Goal: Book appointment/travel/reservation

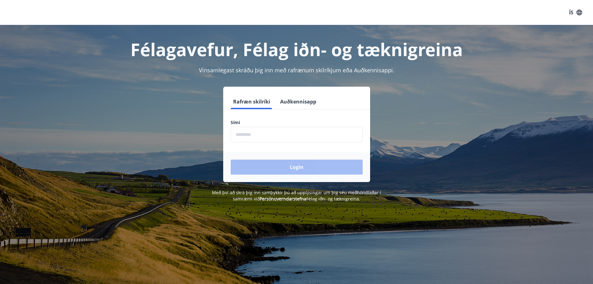
click at [265, 134] on input "phone" at bounding box center [297, 134] width 132 height 15
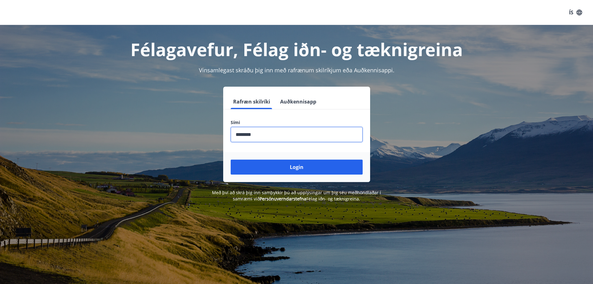
type input "********"
click at [231, 159] on button "Login" at bounding box center [297, 166] width 132 height 15
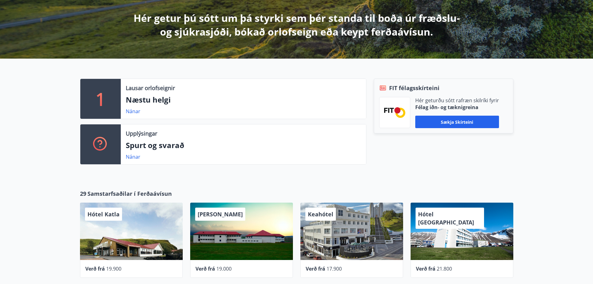
scroll to position [125, 0]
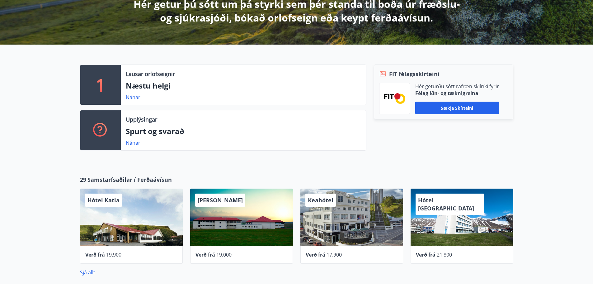
click at [151, 83] on p "Næstu helgi" at bounding box center [243, 85] width 235 height 11
click at [105, 79] on p "1" at bounding box center [101, 85] width 10 height 24
click at [135, 98] on link "Nánar" at bounding box center [133, 97] width 15 height 7
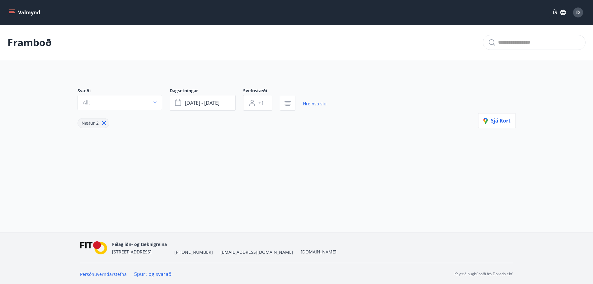
type input "*"
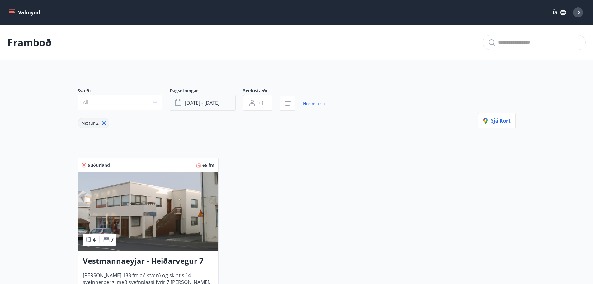
click at [184, 104] on button "sep 12 - sep 15" at bounding box center [203, 103] width 66 height 16
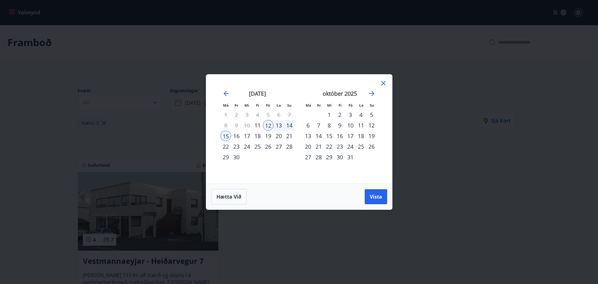
click at [350, 134] on div "17" at bounding box center [350, 135] width 11 height 11
click at [371, 134] on div "19" at bounding box center [371, 135] width 11 height 11
click at [374, 196] on span "Vista" at bounding box center [375, 196] width 12 height 7
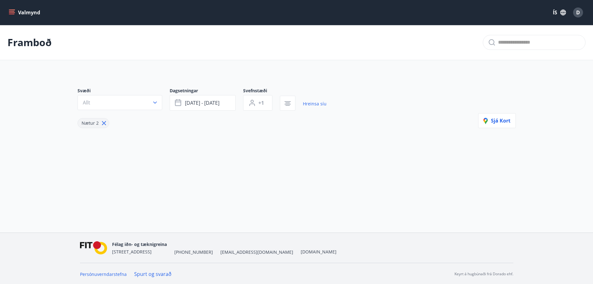
click at [258, 104] on span "+1" at bounding box center [261, 102] width 6 height 7
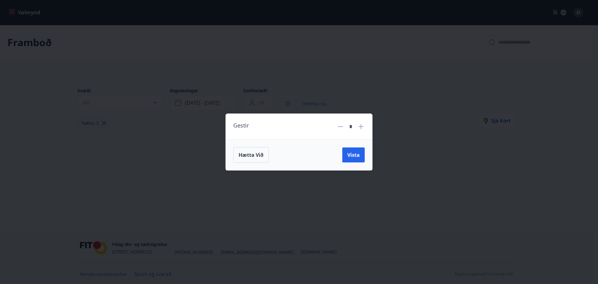
click at [360, 127] on icon at bounding box center [360, 126] width 1 height 1
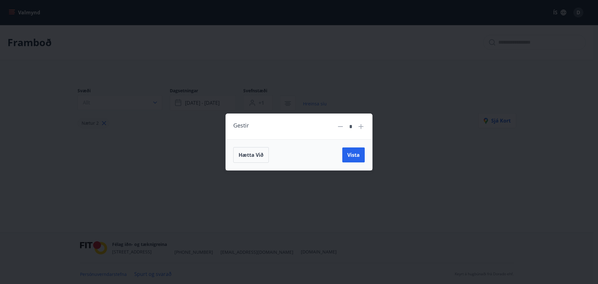
click at [360, 127] on icon at bounding box center [360, 126] width 1 height 1
click at [353, 159] on button "Vista" at bounding box center [353, 154] width 22 height 15
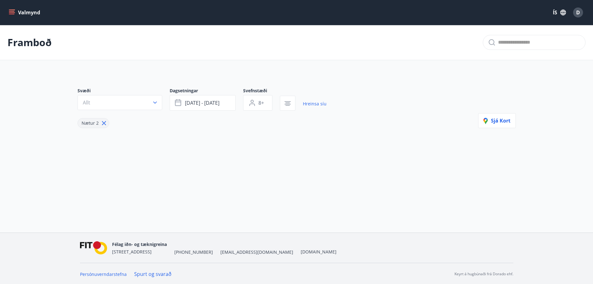
click at [134, 100] on button "Allt" at bounding box center [120, 102] width 85 height 15
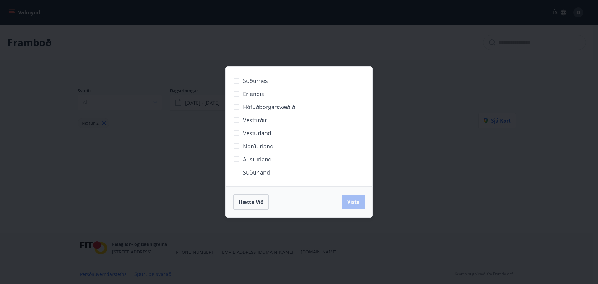
click at [272, 216] on div "Hætta við Vista" at bounding box center [299, 201] width 146 height 31
click at [247, 203] on span "Hætta við" at bounding box center [250, 201] width 25 height 7
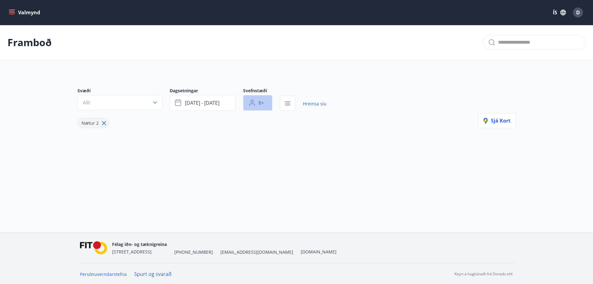
click at [270, 103] on button "8+" at bounding box center [257, 103] width 29 height 16
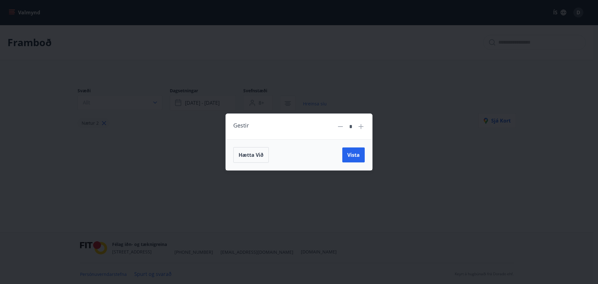
click at [343, 126] on icon at bounding box center [339, 126] width 7 height 7
click at [363, 160] on button "Vista" at bounding box center [353, 154] width 22 height 15
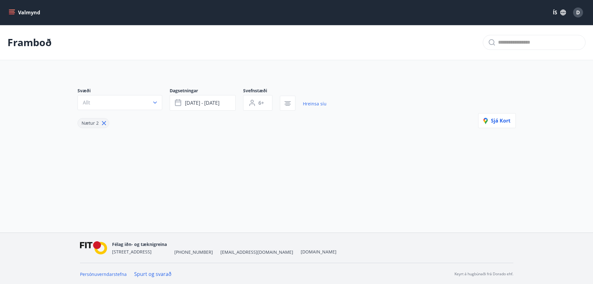
click at [260, 103] on span "6+" at bounding box center [261, 102] width 6 height 7
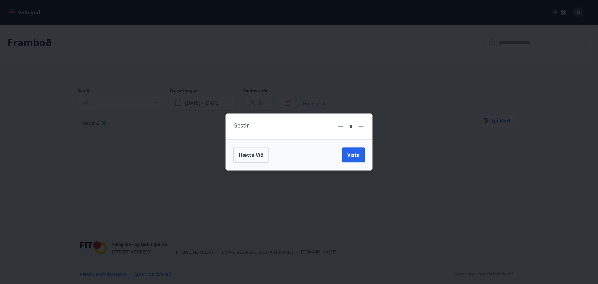
click at [339, 127] on icon at bounding box center [340, 126] width 5 height 1
click at [365, 157] on div "Hætta við Vista" at bounding box center [299, 154] width 146 height 31
click at [358, 157] on span "Vista" at bounding box center [353, 154] width 12 height 7
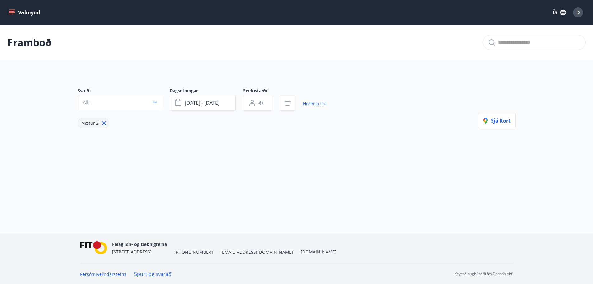
click at [250, 103] on icon "button" at bounding box center [251, 102] width 7 height 7
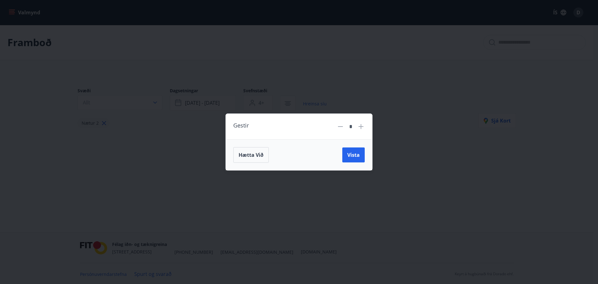
click at [333, 125] on div "Gestir *" at bounding box center [298, 126] width 131 height 11
click at [337, 125] on icon at bounding box center [339, 126] width 7 height 7
click at [340, 126] on icon at bounding box center [339, 126] width 7 height 7
type input "*"
click at [361, 156] on button "Vista" at bounding box center [353, 154] width 22 height 15
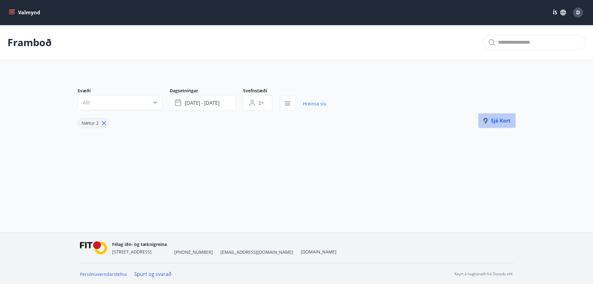
click at [504, 119] on span "Sjá kort" at bounding box center [496, 120] width 27 height 7
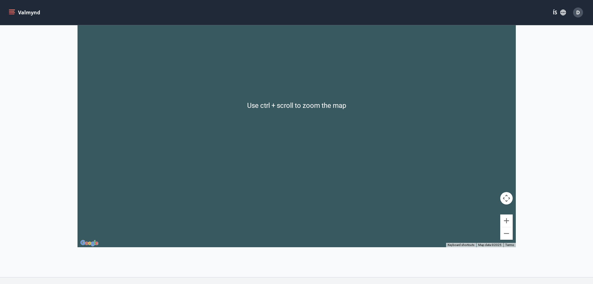
scroll to position [175, 0]
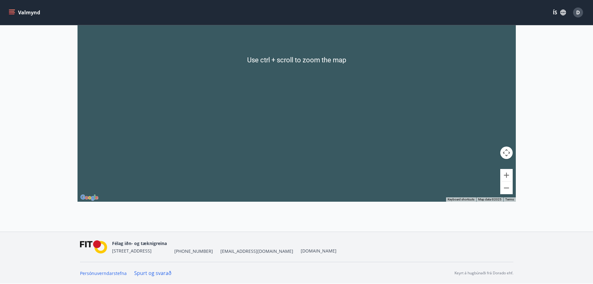
click at [306, 87] on div at bounding box center [297, 60] width 438 height 284
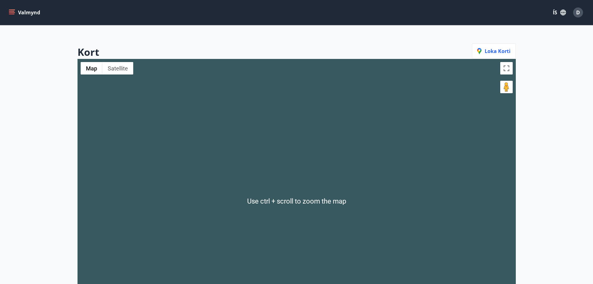
scroll to position [0, 0]
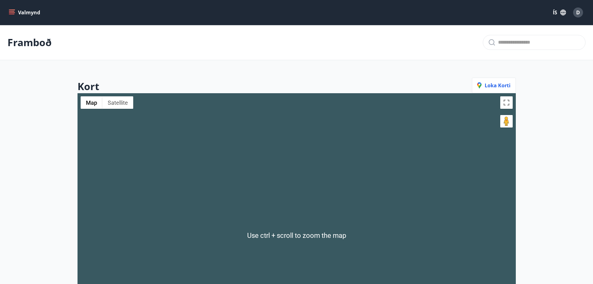
click at [495, 85] on span "Loka korti" at bounding box center [493, 85] width 33 height 7
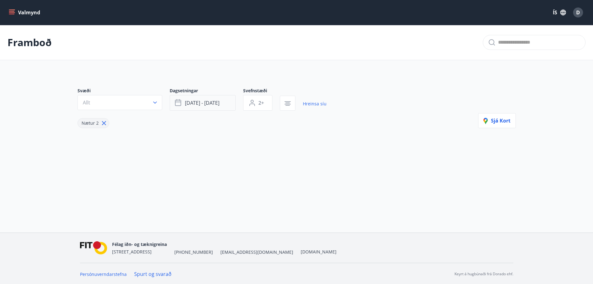
click at [201, 102] on span "okt 17 - okt 19" at bounding box center [202, 102] width 35 height 7
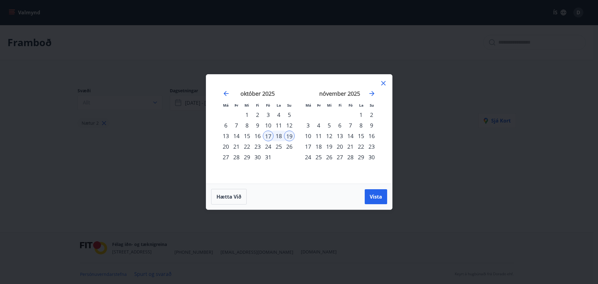
click at [229, 135] on div "13" at bounding box center [225, 135] width 11 height 11
click at [384, 196] on button "Vista" at bounding box center [375, 196] width 22 height 15
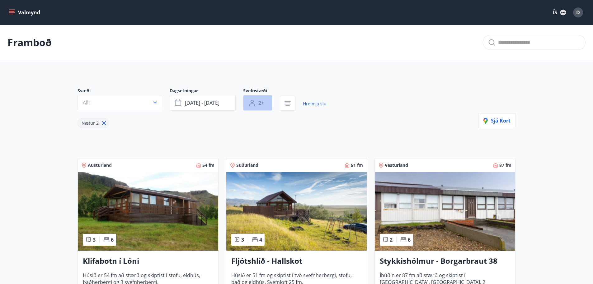
click at [257, 103] on button "2+" at bounding box center [257, 103] width 29 height 16
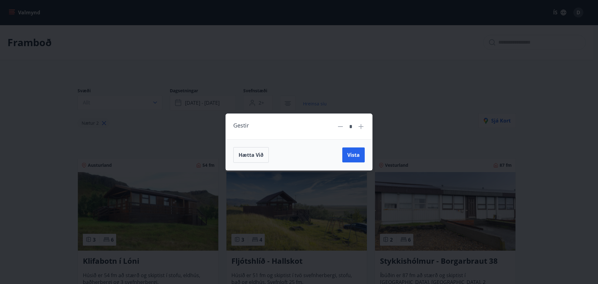
click at [366, 128] on div "Gestir *" at bounding box center [299, 127] width 146 height 26
click at [364, 126] on div "Gestir *" at bounding box center [299, 127] width 146 height 26
click at [364, 126] on icon at bounding box center [360, 126] width 7 height 7
click at [358, 126] on icon at bounding box center [360, 126] width 7 height 7
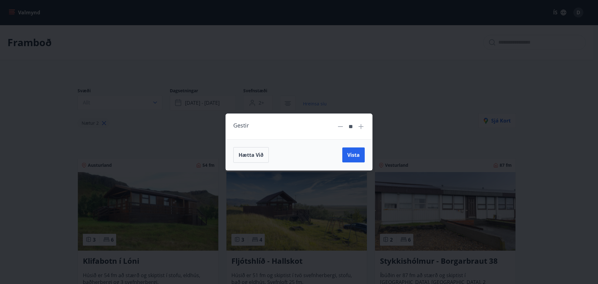
click at [358, 126] on icon at bounding box center [360, 126] width 7 height 7
click at [339, 123] on icon at bounding box center [339, 126] width 7 height 7
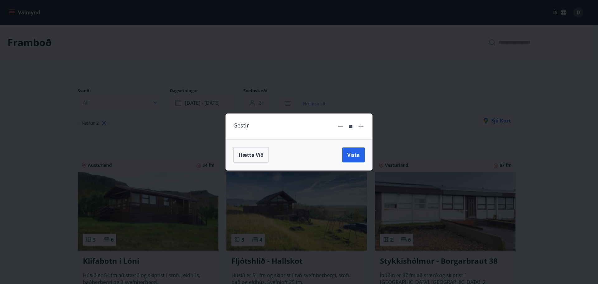
click at [339, 123] on icon at bounding box center [339, 126] width 7 height 7
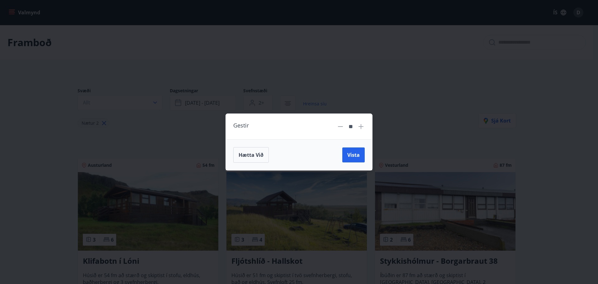
click at [339, 123] on icon at bounding box center [339, 126] width 7 height 7
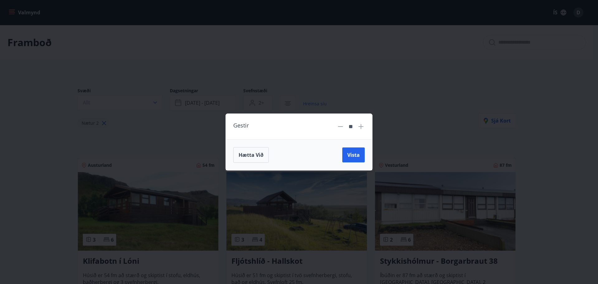
click at [339, 123] on icon at bounding box center [339, 126] width 7 height 7
type input "*"
click at [354, 149] on button "Vista" at bounding box center [353, 154] width 22 height 15
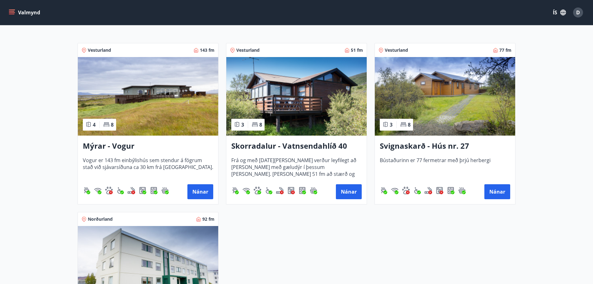
scroll to position [93, 0]
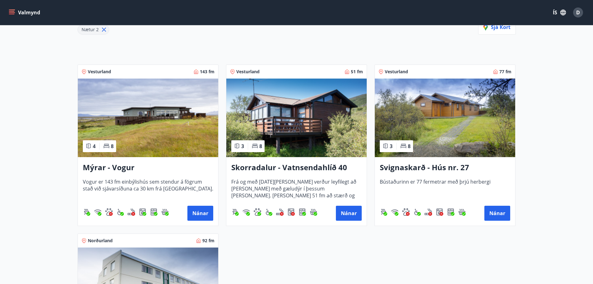
click at [156, 115] on img at bounding box center [148, 117] width 140 height 78
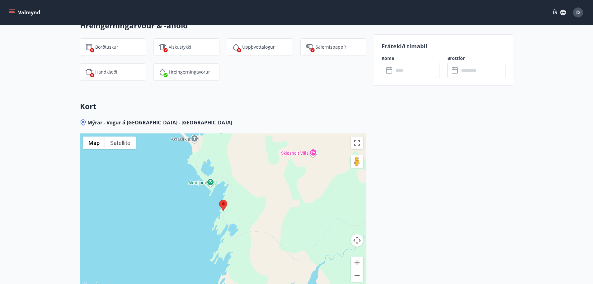
scroll to position [872, 0]
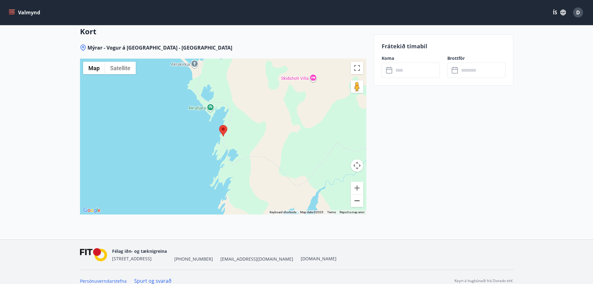
click at [357, 200] on button "Zoom out" at bounding box center [357, 200] width 12 height 12
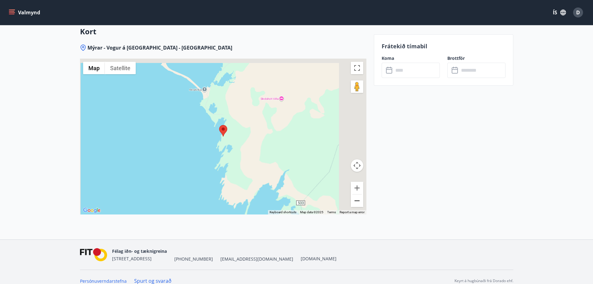
click at [357, 200] on button "Zoom out" at bounding box center [357, 200] width 12 height 12
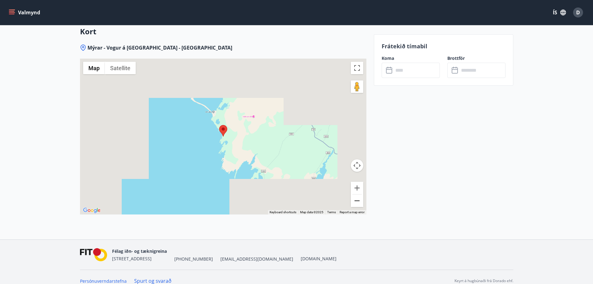
click at [357, 200] on button "Zoom out" at bounding box center [357, 200] width 12 height 12
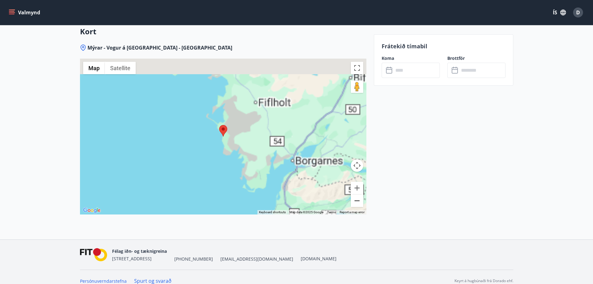
click at [357, 200] on button "Zoom out" at bounding box center [357, 200] width 12 height 12
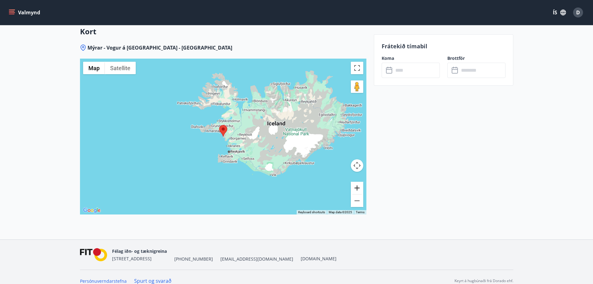
click at [358, 188] on button "Zoom in" at bounding box center [357, 187] width 12 height 12
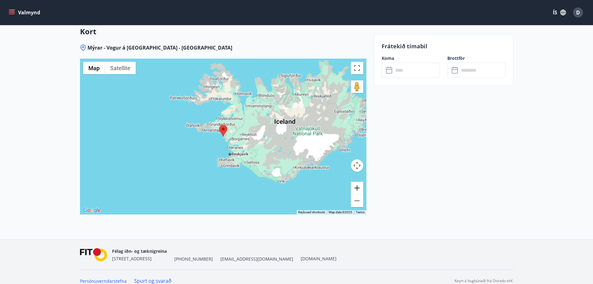
click at [358, 188] on button "Zoom in" at bounding box center [357, 187] width 12 height 12
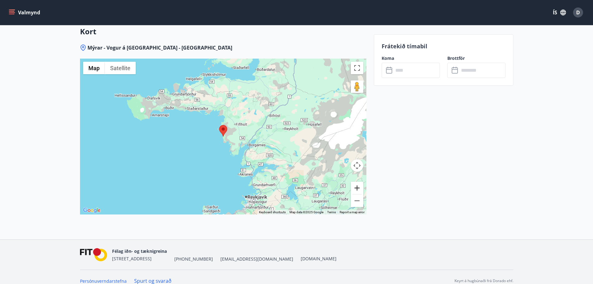
click at [358, 188] on button "Zoom in" at bounding box center [357, 187] width 12 height 12
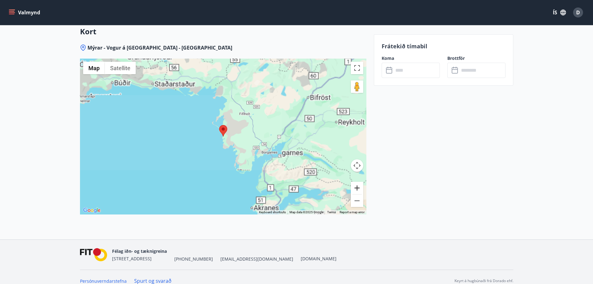
click at [358, 188] on button "Zoom in" at bounding box center [357, 187] width 12 height 12
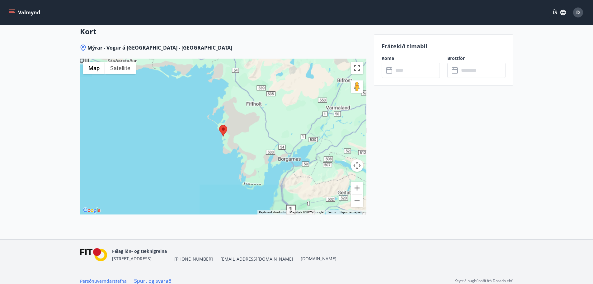
click at [358, 188] on button "Zoom in" at bounding box center [357, 187] width 12 height 12
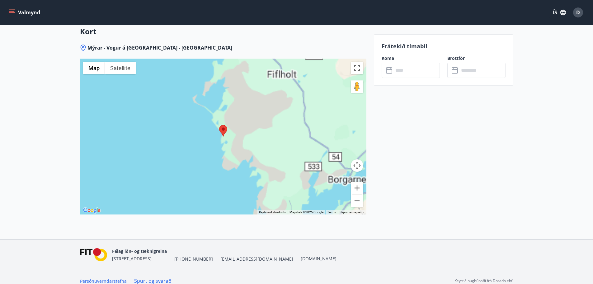
click at [358, 188] on button "Zoom in" at bounding box center [357, 187] width 12 height 12
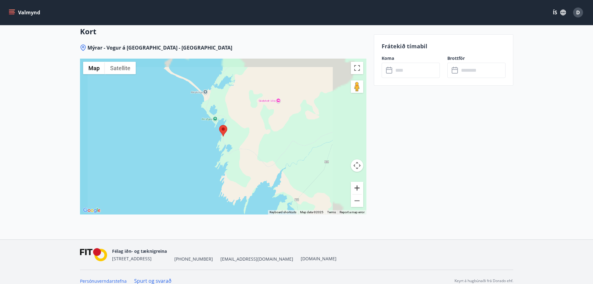
click at [358, 188] on button "Zoom in" at bounding box center [357, 187] width 12 height 12
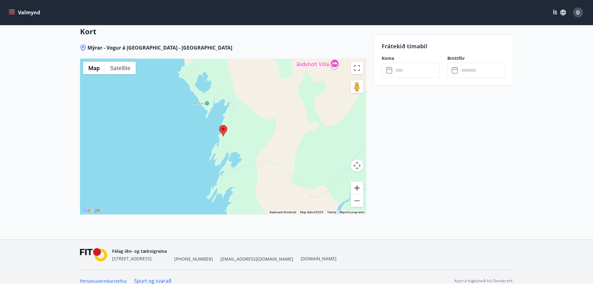
click at [358, 188] on button "Zoom in" at bounding box center [357, 187] width 12 height 12
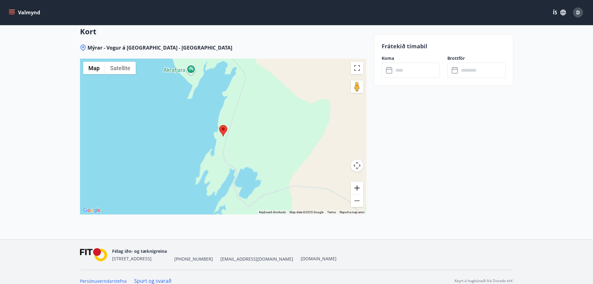
click at [358, 188] on button "Zoom in" at bounding box center [357, 187] width 12 height 12
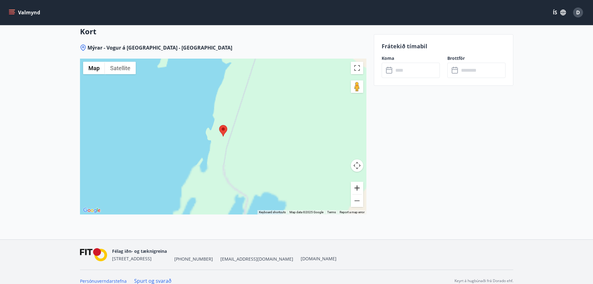
click at [358, 188] on button "Zoom in" at bounding box center [357, 187] width 12 height 12
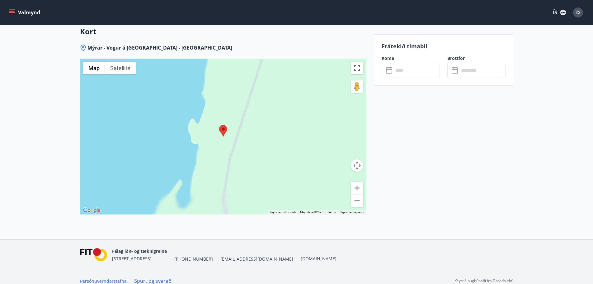
click at [358, 188] on button "Zoom in" at bounding box center [357, 187] width 12 height 12
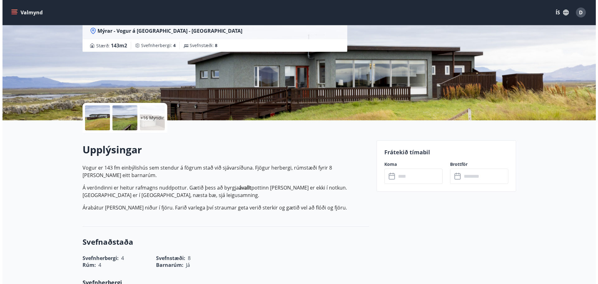
scroll to position [0, 0]
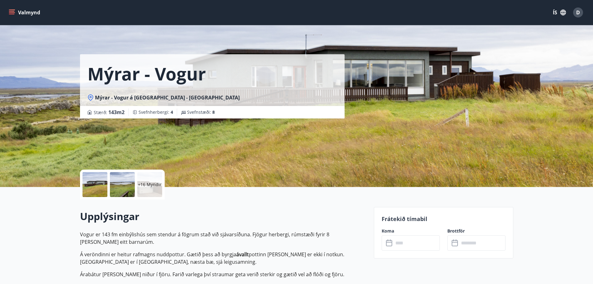
click at [153, 178] on div "+16 Myndir" at bounding box center [149, 184] width 25 height 25
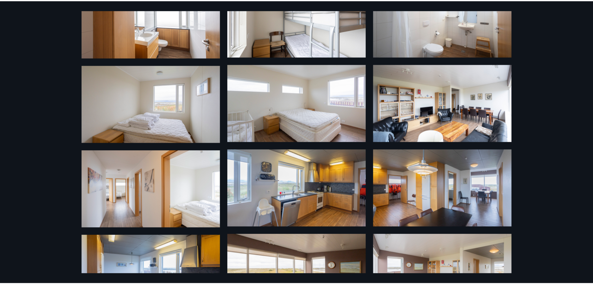
scroll to position [311, 0]
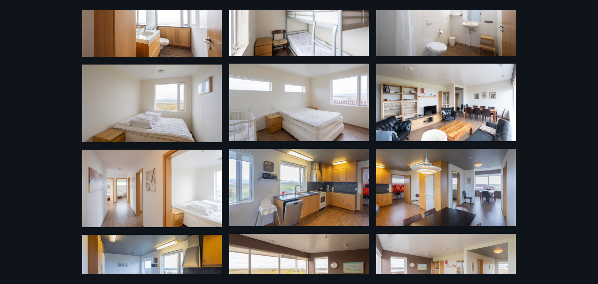
click at [581, 121] on div "22 Myndir" at bounding box center [299, 142] width 598 height 284
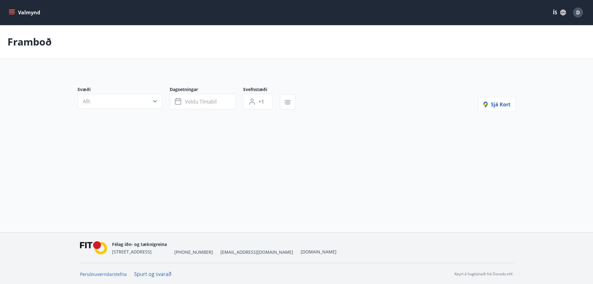
type input "*"
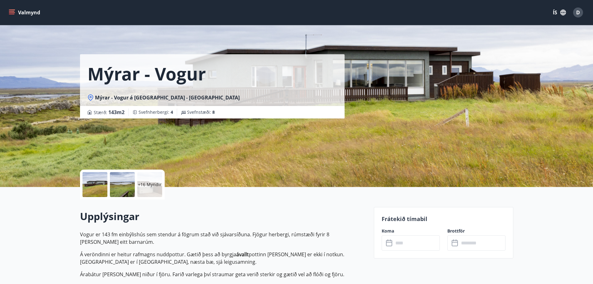
click at [450, 109] on div "Mýrar - Vogur Mýrar - Vogur á Mýrum - Mýrasýslu Stærð : 143 m2 Svefnherbergi : …" at bounding box center [296, 93] width 433 height 187
click at [407, 155] on div "Mýrar - Vogur Mýrar - Vogur á Mýrum - Mýrasýslu Stærð : 143 m2 Svefnherbergi : …" at bounding box center [296, 93] width 433 height 187
click at [183, 84] on h1 "Mýrar - Vogur" at bounding box center [146, 74] width 118 height 24
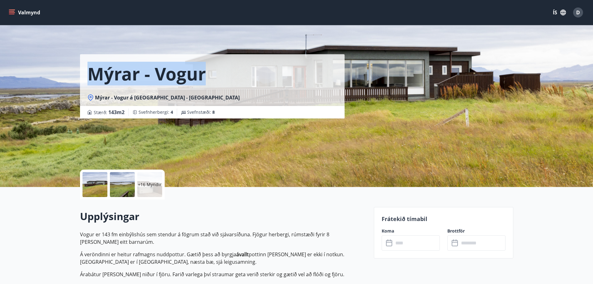
drag, startPoint x: 166, startPoint y: 69, endPoint x: 78, endPoint y: 68, distance: 88.1
click at [78, 68] on div "Mýrar - Vogur Mýrar - Vogur á Mýrum - Mýrasýslu Stærð : 143 m2 Svefnherbergi : …" at bounding box center [297, 93] width 448 height 187
copy h1 "Mýrar - Vogur"
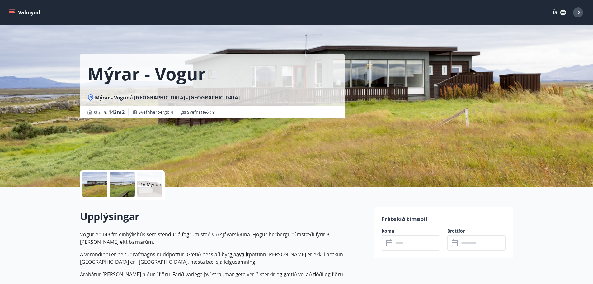
click at [363, 113] on div "Mýrar - Vogur Mýrar - Vogur á Mýrum - Mýrasýslu Stærð : 143 m2 Svefnherbergi : …" at bounding box center [224, 59] width 289 height 118
drag, startPoint x: 482, startPoint y: 2, endPoint x: 491, endPoint y: 44, distance: 43.3
click at [497, 30] on div "Mýrar - Vogur Mýrar - Vogur á Mýrum - Mýrasýslu Stærð : 143 m2 Svefnherbergi : …" at bounding box center [296, 93] width 433 height 187
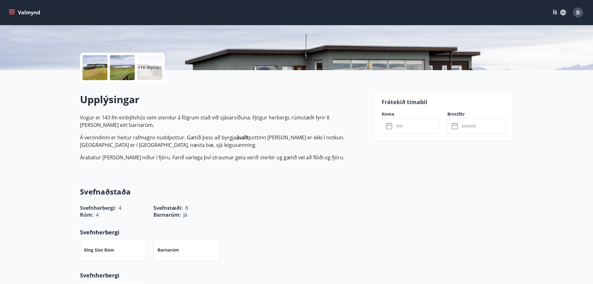
scroll to position [311, 0]
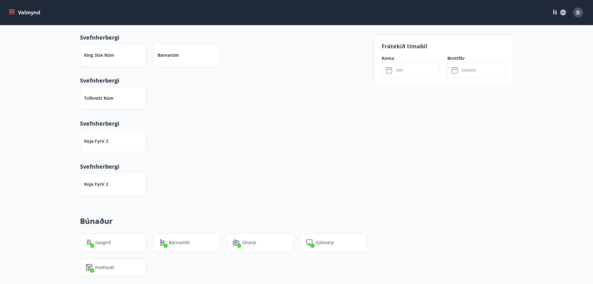
click at [418, 65] on input "text" at bounding box center [416, 70] width 46 height 15
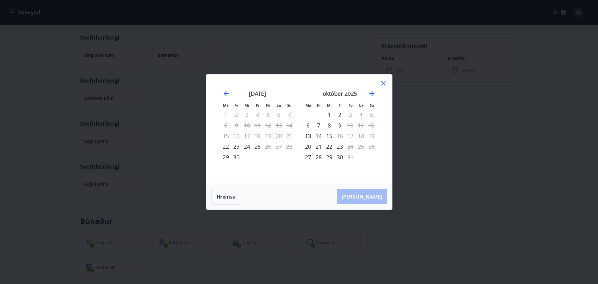
drag, startPoint x: 384, startPoint y: 81, endPoint x: 423, endPoint y: 82, distance: 38.6
click at [384, 81] on icon at bounding box center [382, 82] width 7 height 7
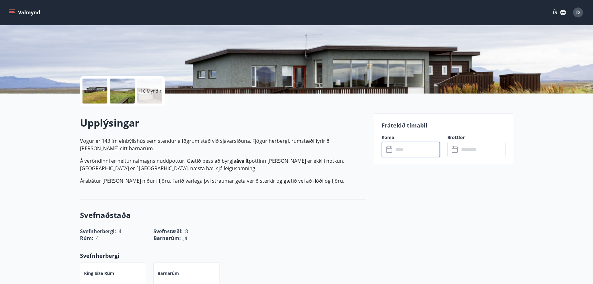
scroll to position [0, 0]
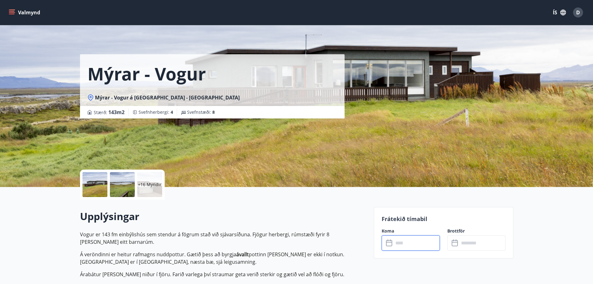
drag, startPoint x: 314, startPoint y: 85, endPoint x: 311, endPoint y: 83, distance: 3.9
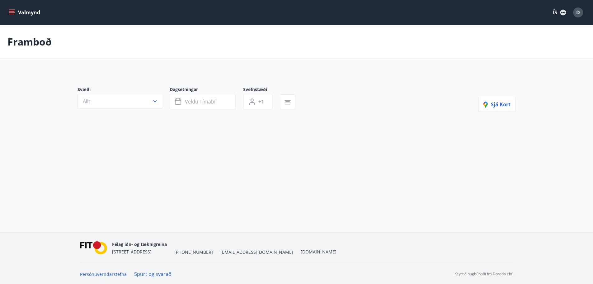
type input "*"
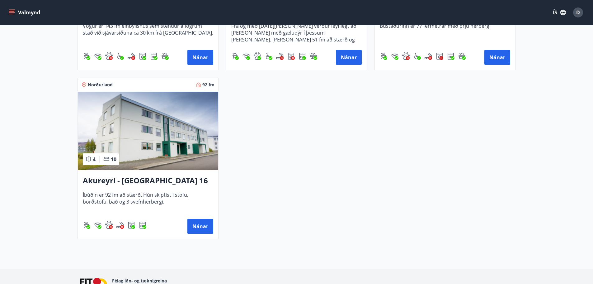
scroll to position [62, 0]
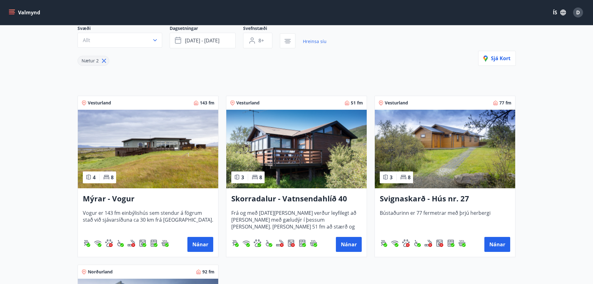
click at [318, 129] on img at bounding box center [296, 149] width 140 height 78
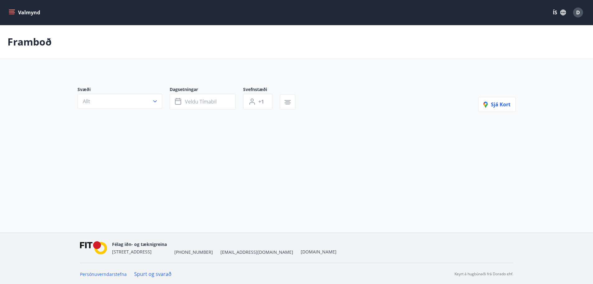
type input "*"
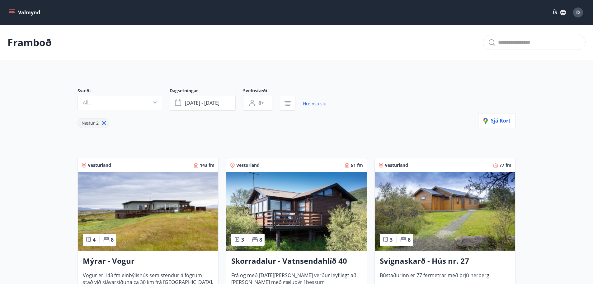
click at [164, 192] on img at bounding box center [148, 211] width 140 height 78
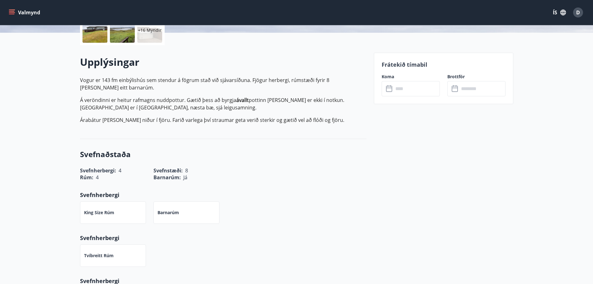
scroll to position [156, 0]
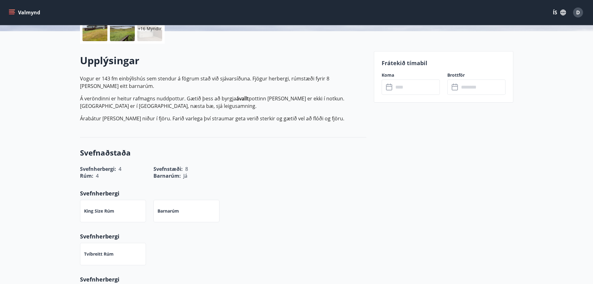
click at [410, 90] on input "text" at bounding box center [416, 86] width 46 height 15
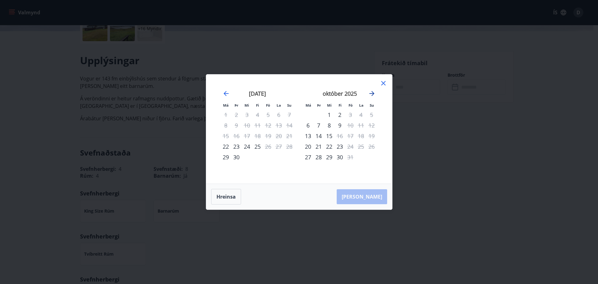
click at [370, 94] on icon "Move forward to switch to the next month." at bounding box center [371, 93] width 7 height 7
click at [386, 81] on icon at bounding box center [382, 82] width 7 height 7
